Goal: Information Seeking & Learning: Check status

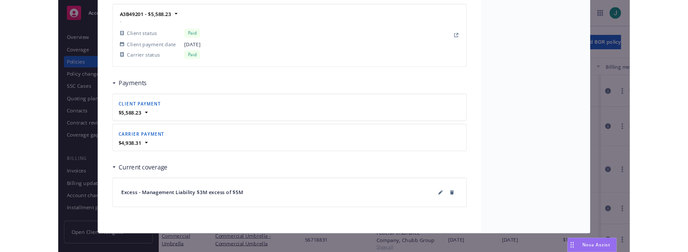
scroll to position [803, 0]
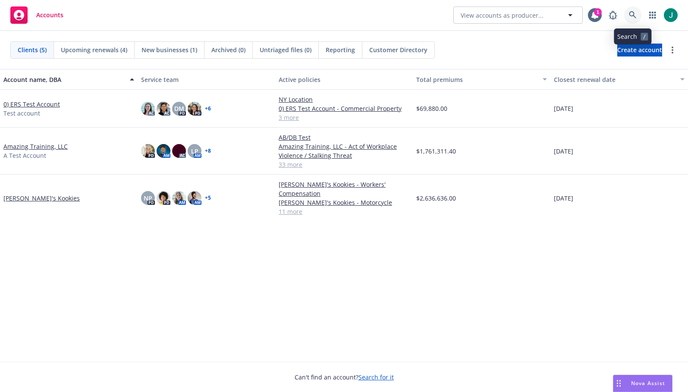
click at [632, 14] on icon at bounding box center [633, 15] width 8 height 8
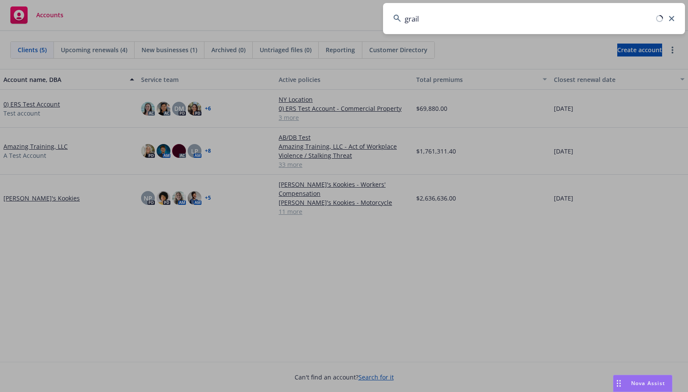
type input "grail"
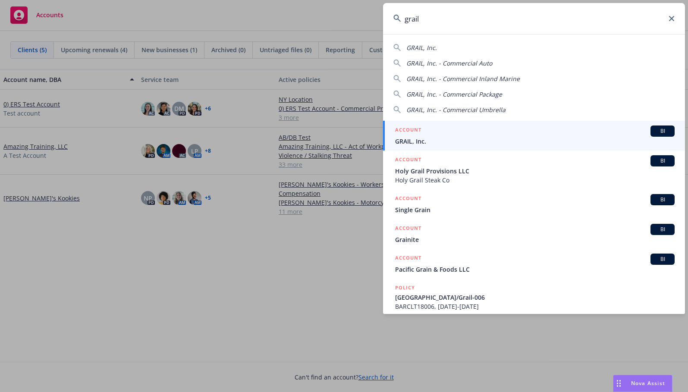
click at [447, 142] on span "GRAIL, Inc." at bounding box center [535, 141] width 280 height 9
